Goal: Task Accomplishment & Management: Manage account settings

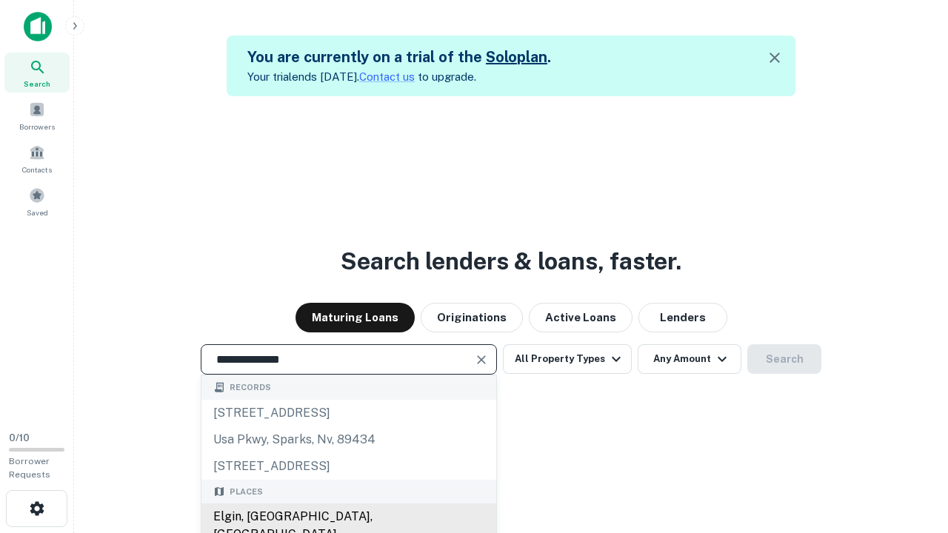
click at [348, 517] on div "Elgin, [GEOGRAPHIC_DATA], [GEOGRAPHIC_DATA]" at bounding box center [349, 526] width 295 height 44
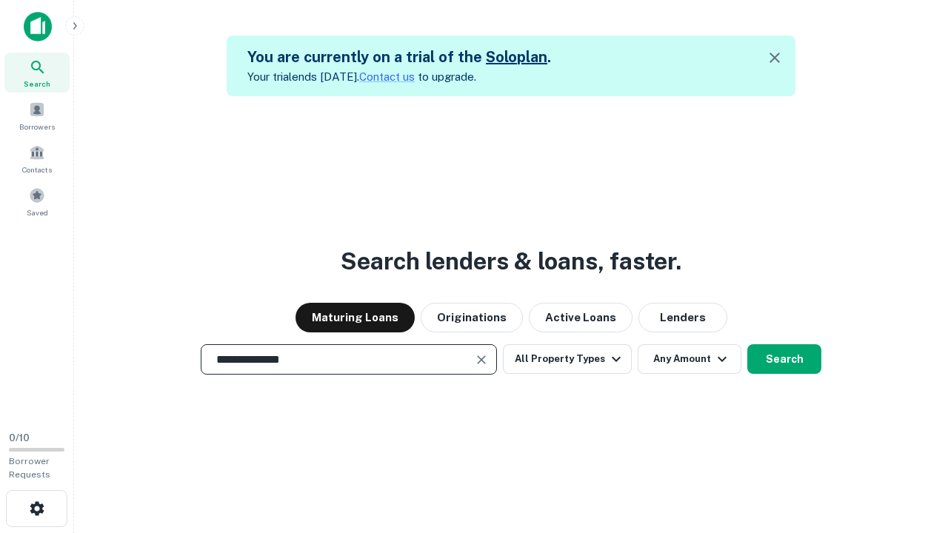
scroll to position [24, 0]
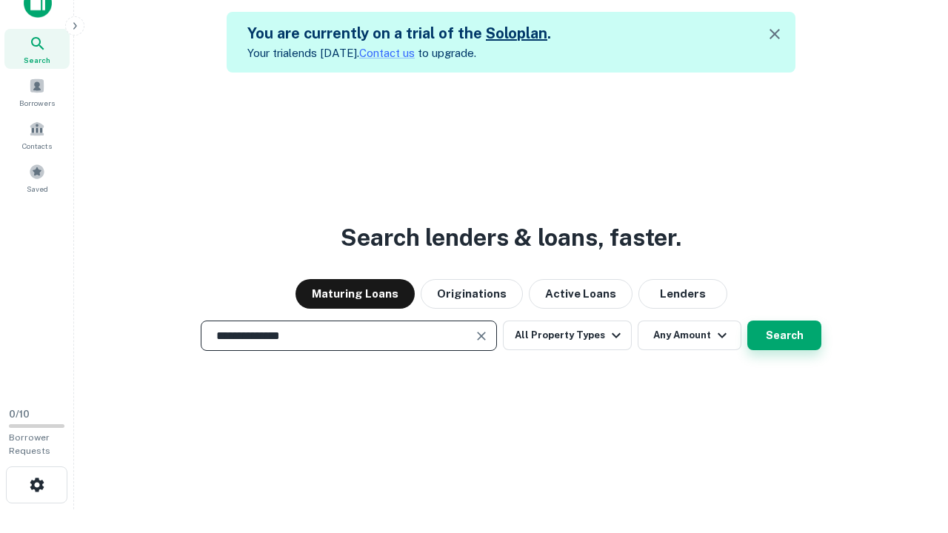
type input "**********"
click at [748, 321] on button "Search" at bounding box center [785, 336] width 74 height 30
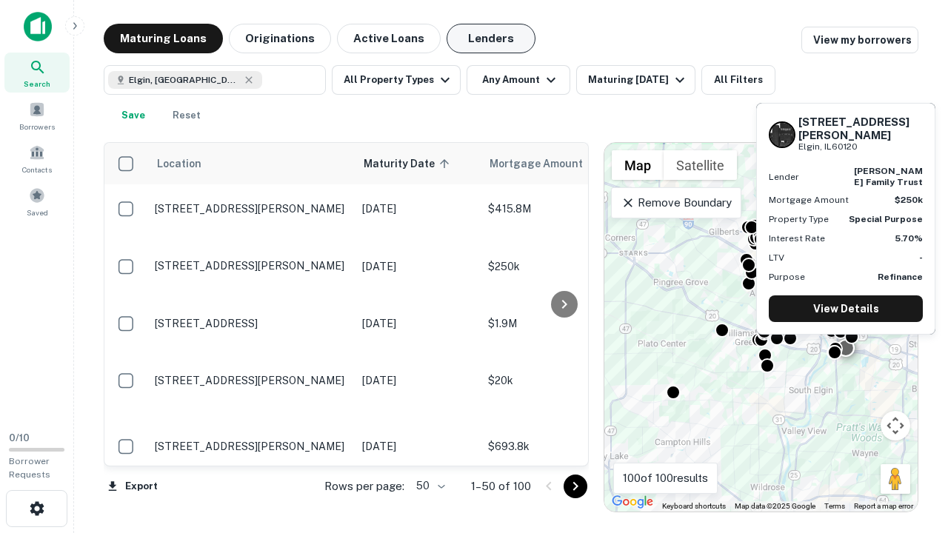
click at [491, 39] on button "Lenders" at bounding box center [491, 39] width 89 height 30
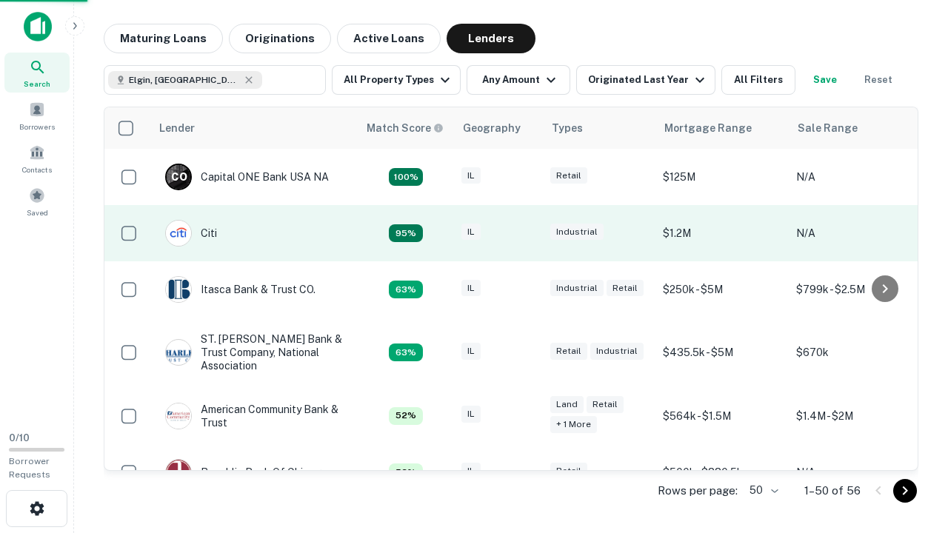
click at [526, 233] on div "IL" at bounding box center [499, 234] width 74 height 20
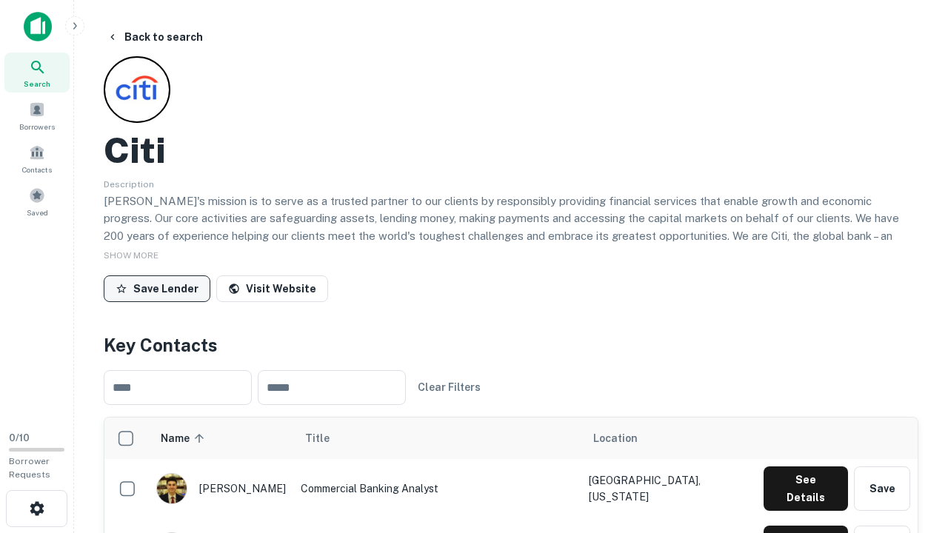
click at [157, 288] on button "Save Lender" at bounding box center [157, 289] width 107 height 27
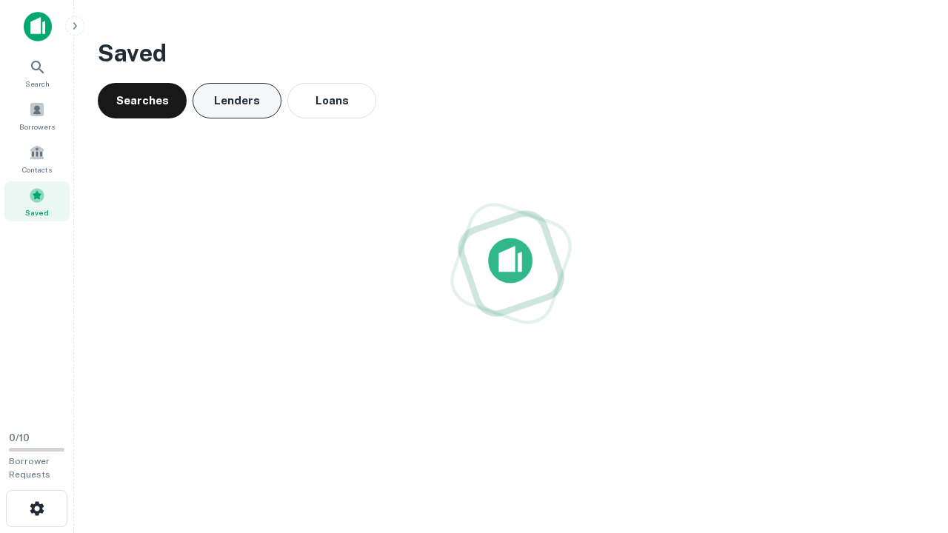
click at [237, 101] on button "Lenders" at bounding box center [237, 101] width 89 height 36
